Goal: Task Accomplishment & Management: Use online tool/utility

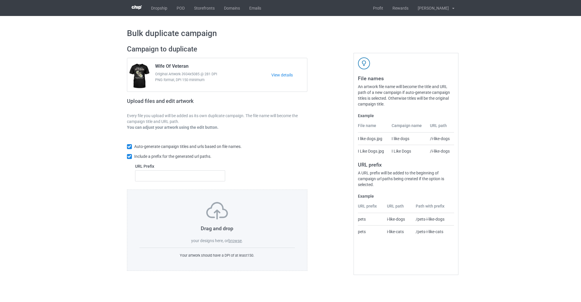
click at [234, 240] on label "browse" at bounding box center [234, 240] width 13 height 5
click at [0, 0] on input "browse" at bounding box center [0, 0] width 0 height 0
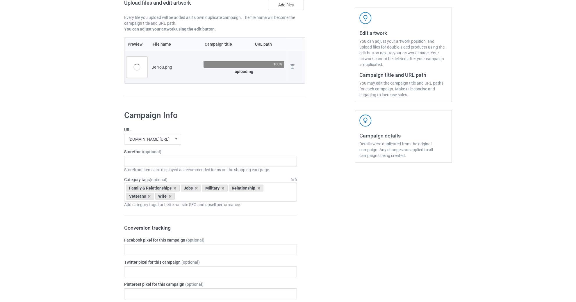
scroll to position [108, 0]
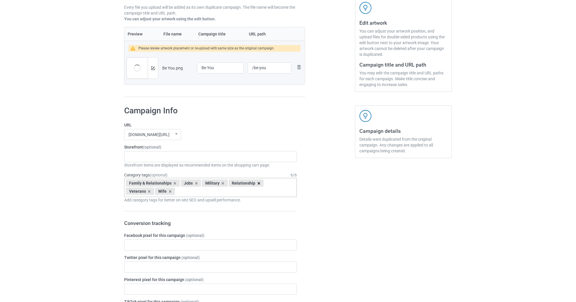
click at [257, 181] on icon at bounding box center [258, 183] width 3 height 4
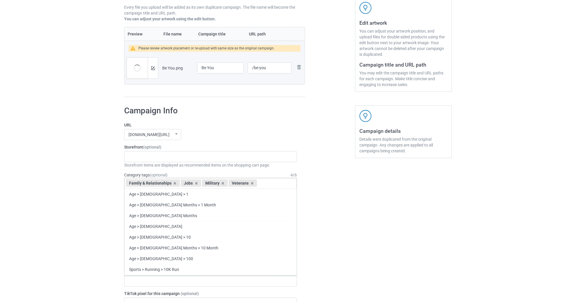
click at [256, 181] on div "Family & Relationships Jobs Military Veterans Age > [DEMOGRAPHIC_DATA] > 1 Age …" at bounding box center [210, 183] width 173 height 11
click at [248, 180] on div "Veterans" at bounding box center [243, 183] width 28 height 7
click at [251, 182] on icon at bounding box center [252, 183] width 3 height 4
click at [221, 181] on icon at bounding box center [222, 183] width 3 height 4
click at [193, 181] on div "Jobs" at bounding box center [191, 183] width 20 height 7
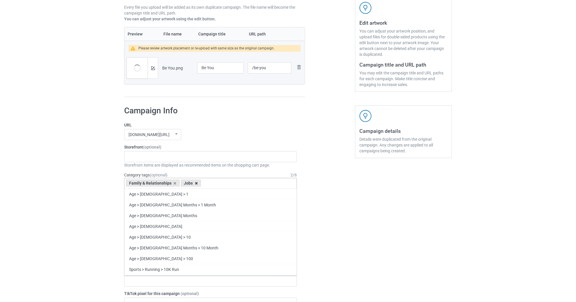
click at [195, 181] on icon at bounding box center [196, 183] width 3 height 4
click at [174, 181] on icon at bounding box center [174, 183] width 3 height 4
click at [100, 188] on div "Bulk duplicate campaign Campaign to duplicate Wife Of Veteran Original Artwork …" at bounding box center [288, 275] width 576 height 735
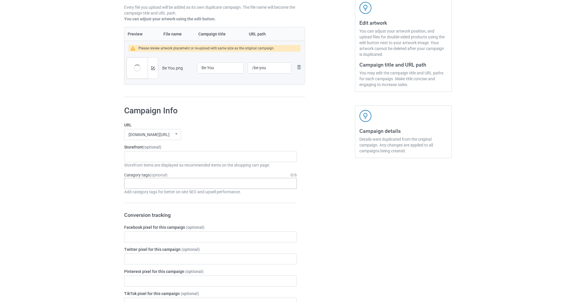
click at [132, 178] on div "Age > [DEMOGRAPHIC_DATA] > 1 Age > [DEMOGRAPHIC_DATA] Months > 1 Month Age > [D…" at bounding box center [210, 183] width 173 height 11
type input "Quote"
click at [157, 195] on div "Interests > Wisdom > Quotes" at bounding box center [210, 194] width 172 height 11
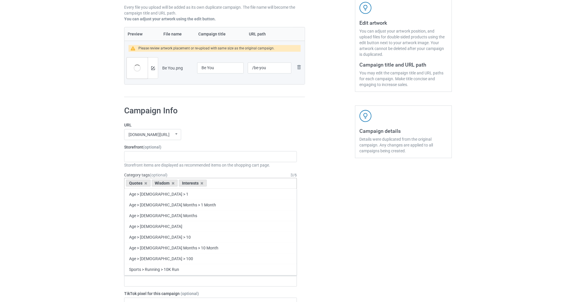
click at [242, 182] on div "Quotes Wisdom Interests Age > [DEMOGRAPHIC_DATA] > 1 Age > [DEMOGRAPHIC_DATA] M…" at bounding box center [210, 183] width 173 height 11
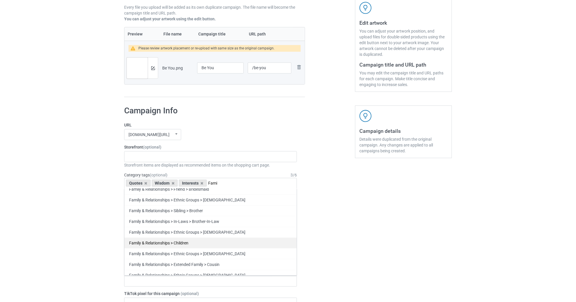
type input "Fami"
click at [212, 237] on div "Family & Relationships > Children" at bounding box center [210, 242] width 172 height 11
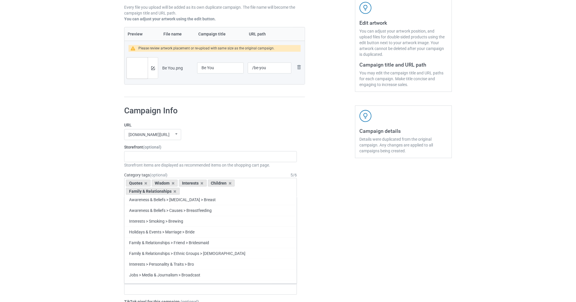
click at [77, 212] on div "Bulk duplicate campaign Campaign to duplicate Wife Of Veteran Original Artwork …" at bounding box center [288, 279] width 576 height 743
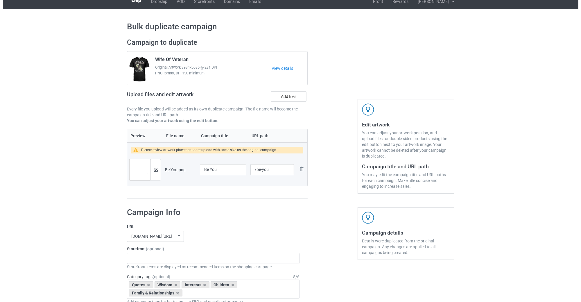
scroll to position [0, 0]
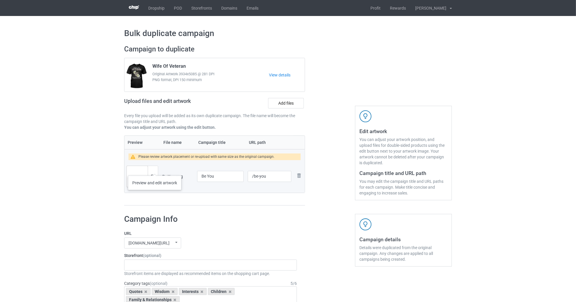
click at [154, 169] on div at bounding box center [153, 176] width 10 height 21
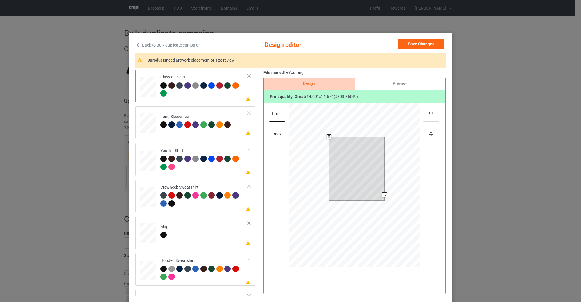
click at [379, 187] on div at bounding box center [354, 185] width 131 height 165
click at [381, 194] on div at bounding box center [383, 193] width 5 height 5
click at [352, 181] on div at bounding box center [356, 170] width 53 height 56
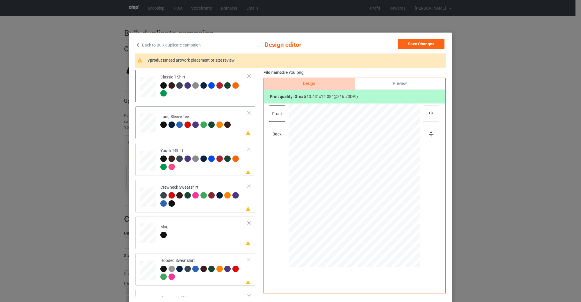
click at [145, 118] on div at bounding box center [148, 121] width 6 height 7
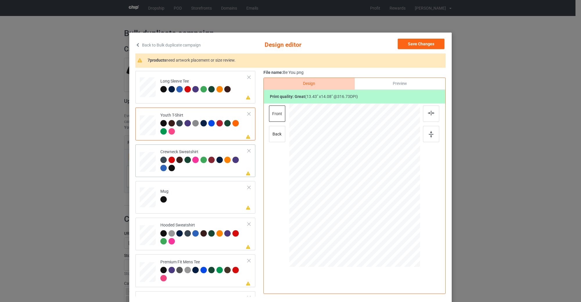
scroll to position [36, 0]
click at [145, 162] on div at bounding box center [147, 160] width 7 height 8
click at [147, 195] on div at bounding box center [148, 197] width 16 height 7
drag, startPoint x: 390, startPoint y: 223, endPoint x: 420, endPoint y: 219, distance: 30.8
click at [420, 219] on div at bounding box center [385, 181] width 78 height 82
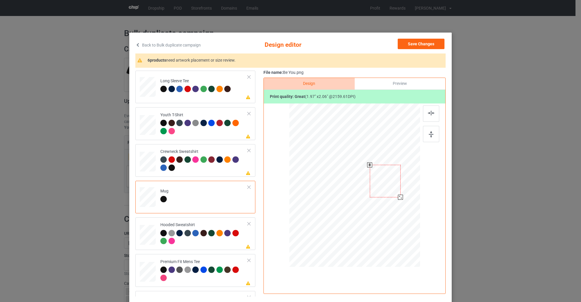
drag, startPoint x: 422, startPoint y: 220, endPoint x: 398, endPoint y: 196, distance: 33.5
click at [398, 196] on div at bounding box center [400, 197] width 5 height 5
drag, startPoint x: 385, startPoint y: 188, endPoint x: 379, endPoint y: 185, distance: 6.8
click at [379, 185] on div at bounding box center [388, 183] width 31 height 32
click at [404, 204] on div at bounding box center [406, 202] width 5 height 5
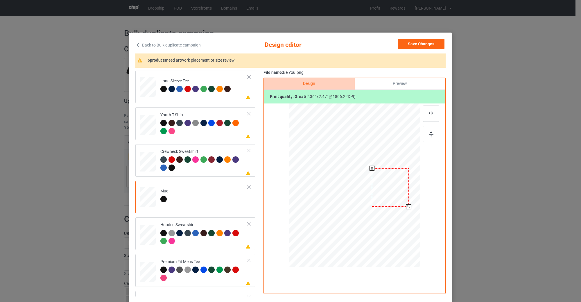
click at [389, 188] on div at bounding box center [390, 187] width 37 height 39
click at [430, 112] on img at bounding box center [431, 113] width 6 height 5
click at [430, 133] on img at bounding box center [431, 134] width 5 height 6
drag, startPoint x: 359, startPoint y: 187, endPoint x: 395, endPoint y: 187, distance: 35.5
click at [395, 187] on div at bounding box center [390, 185] width 37 height 39
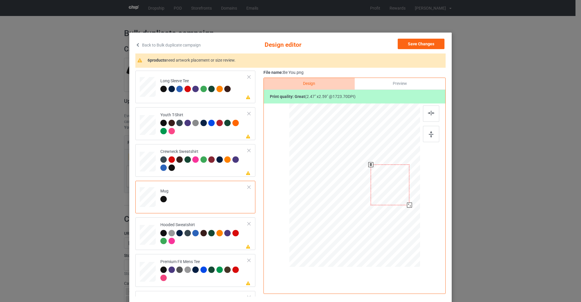
click at [407, 203] on div at bounding box center [409, 205] width 5 height 5
click at [397, 185] on div at bounding box center [391, 184] width 39 height 40
click at [430, 135] on img at bounding box center [431, 134] width 5 height 6
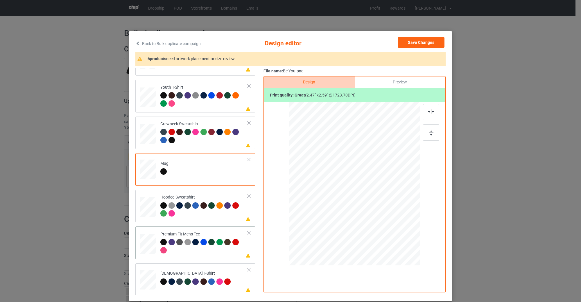
scroll to position [2, 0]
click at [402, 75] on div "File name: Be You.png Design Preview Print quality: great ( 2.47 " x 2.59 " @ 1…" at bounding box center [355, 181] width 182 height 227
click at [402, 80] on div "Preview" at bounding box center [400, 82] width 91 height 12
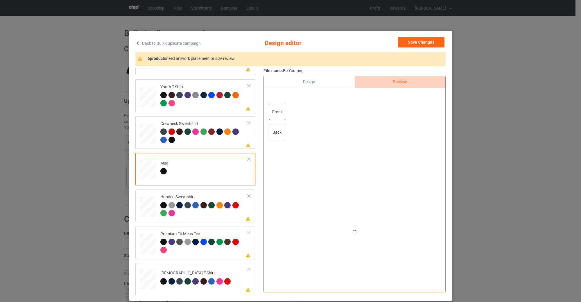
click at [319, 84] on div "Design" at bounding box center [309, 82] width 91 height 12
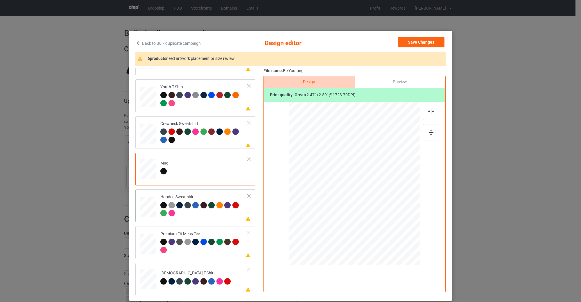
click at [211, 220] on div "Please review artwork placement Hooded Sweatshirt" at bounding box center [195, 205] width 120 height 33
click at [208, 239] on div at bounding box center [211, 242] width 6 height 6
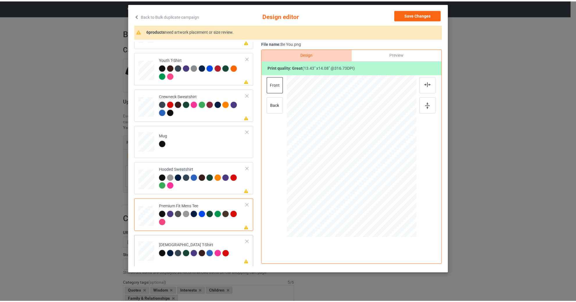
scroll to position [33, 0]
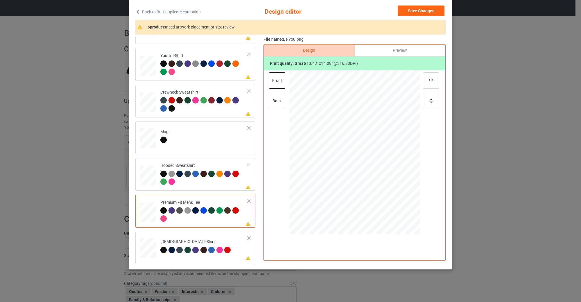
click at [200, 230] on div "Classic T-Shirt Please review artwork placement Long Sleeve Tee Please review a…" at bounding box center [197, 119] width 124 height 289
click at [202, 243] on div "[DEMOGRAPHIC_DATA] T-Shirt" at bounding box center [196, 246] width 72 height 14
click at [410, 6] on button "Save Changes" at bounding box center [421, 11] width 47 height 10
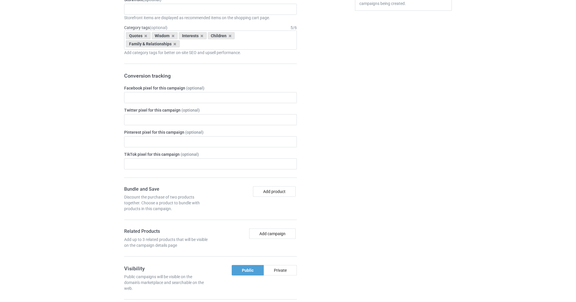
scroll to position [255, 0]
click at [197, 101] on input "text" at bounding box center [210, 98] width 173 height 11
paste input "678643240952262"
type input "678643240952262"
click at [68, 113] on div "Bulk duplicate campaign Campaign to duplicate Wife Of Veteran Original Artwork …" at bounding box center [288, 132] width 576 height 743
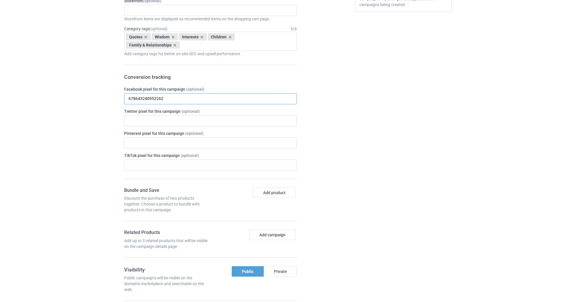
click at [128, 95] on input "678643240952262" at bounding box center [210, 98] width 173 height 11
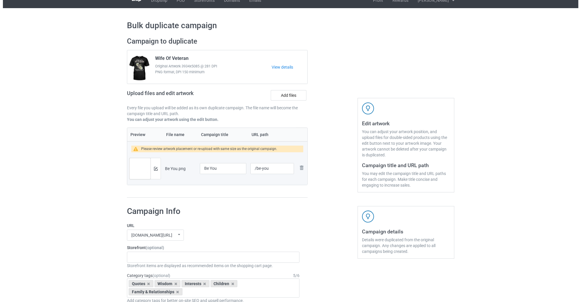
scroll to position [0, 0]
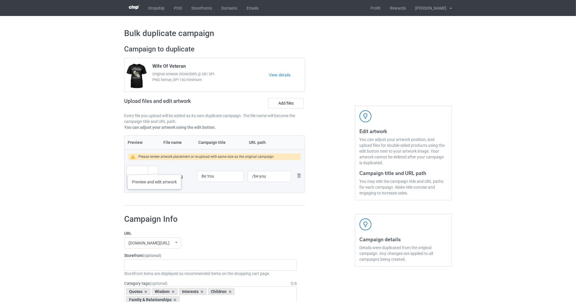
click at [154, 169] on div at bounding box center [153, 176] width 10 height 21
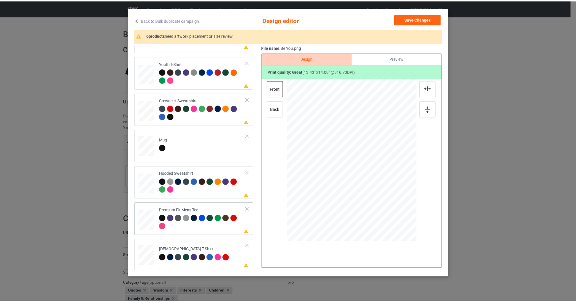
scroll to position [33, 0]
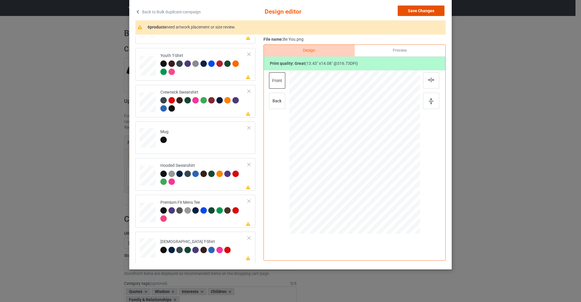
click at [417, 8] on button "Save Changes" at bounding box center [421, 11] width 47 height 10
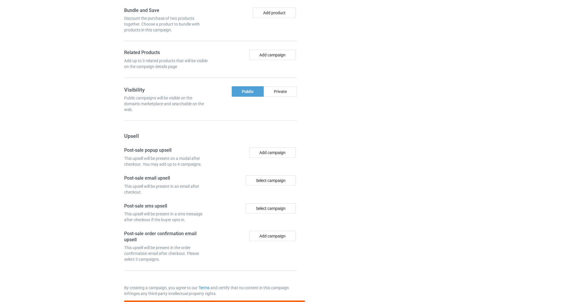
scroll to position [454, 0]
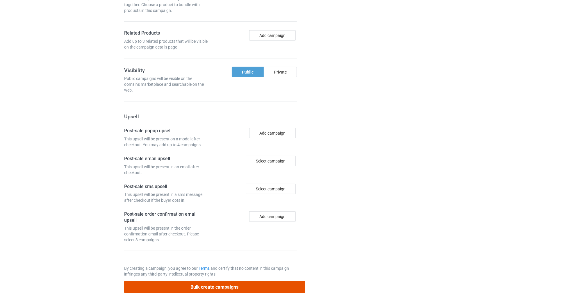
click at [259, 281] on button "Bulk create campaigns" at bounding box center [214, 287] width 181 height 12
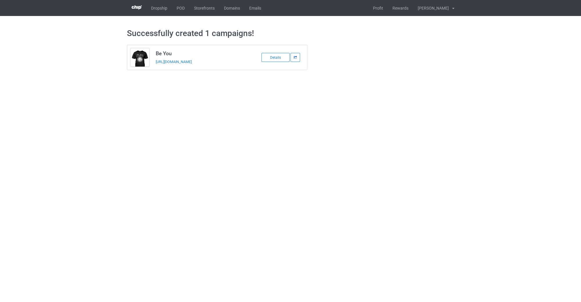
click at [295, 58] on icon at bounding box center [296, 57] width 4 height 3
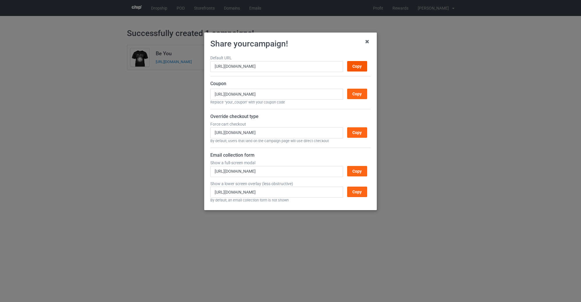
click at [363, 64] on div "Copy" at bounding box center [357, 66] width 20 height 10
click at [368, 42] on icon at bounding box center [367, 41] width 9 height 9
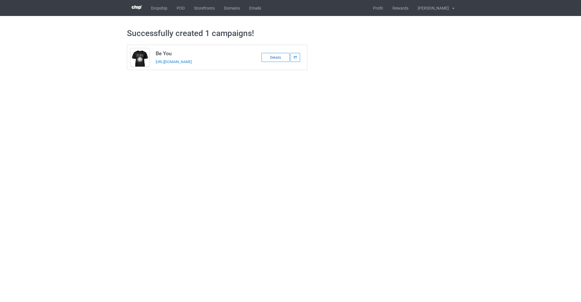
click at [280, 58] on div "Details" at bounding box center [276, 57] width 28 height 9
